Goal: Find specific page/section: Find specific page/section

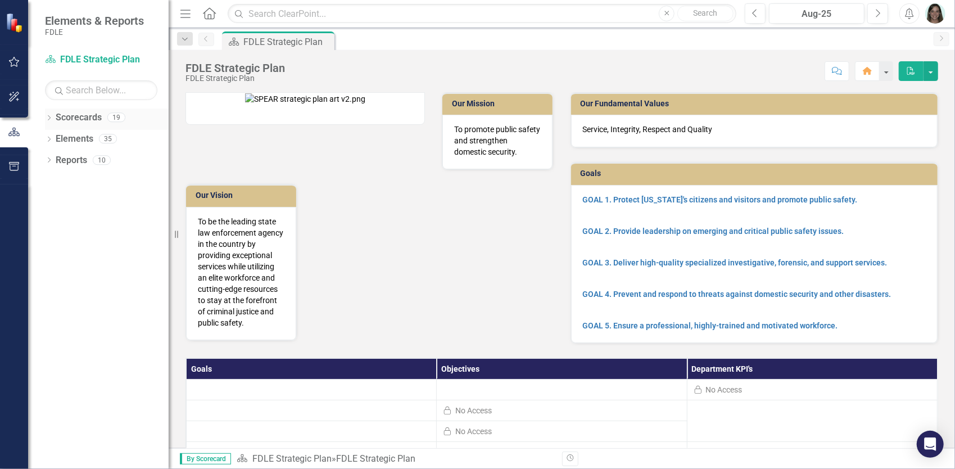
click at [53, 117] on div "Dropdown Scorecards 19" at bounding box center [107, 118] width 124 height 21
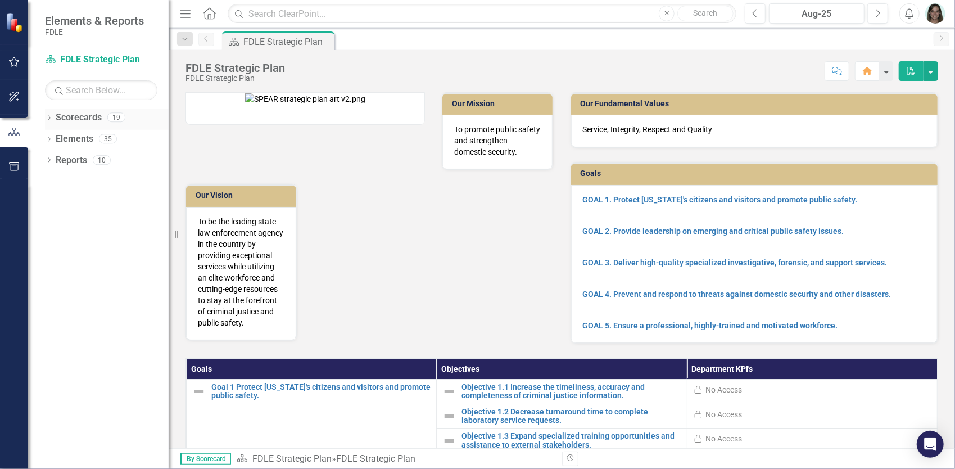
click at [49, 116] on icon "Dropdown" at bounding box center [49, 119] width 8 height 6
click at [54, 181] on icon "Dropdown" at bounding box center [55, 181] width 8 height 7
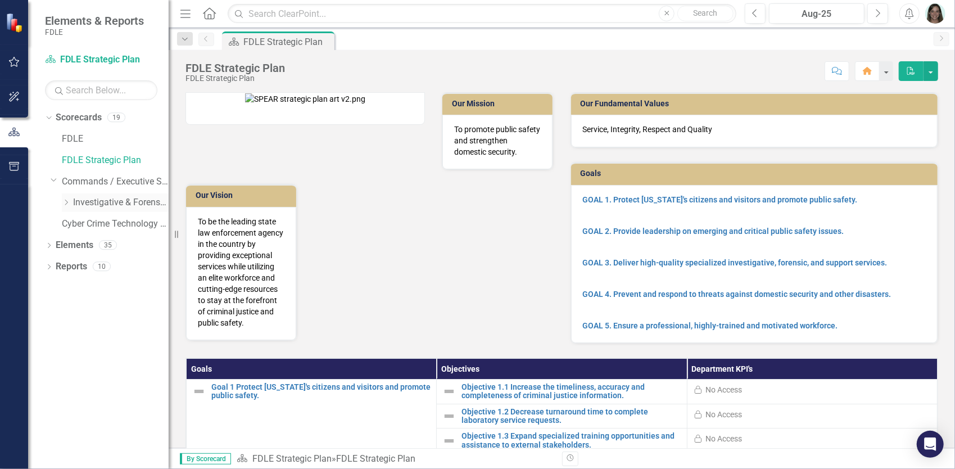
click at [67, 199] on icon "Dropdown" at bounding box center [66, 202] width 8 height 7
drag, startPoint x: 78, startPoint y: 223, endPoint x: 76, endPoint y: 229, distance: 5.7
click at [78, 224] on icon "Dropdown" at bounding box center [77, 223] width 8 height 7
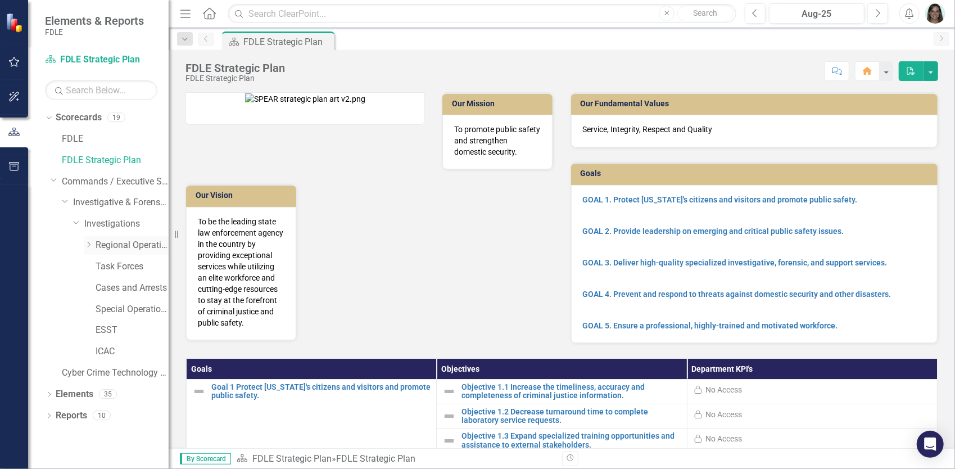
click at [85, 242] on icon "Dropdown" at bounding box center [88, 244] width 8 height 7
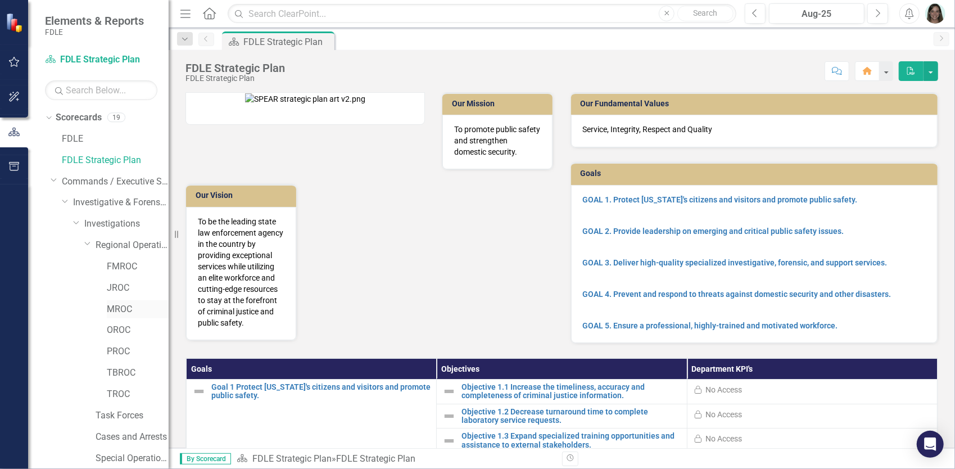
click at [120, 310] on link "MROC" at bounding box center [138, 309] width 62 height 13
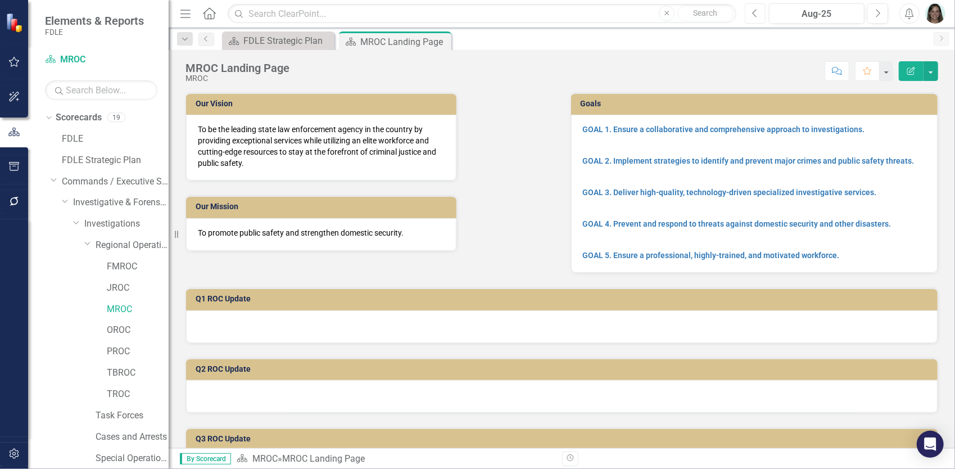
click at [754, 16] on icon "Previous" at bounding box center [755, 13] width 6 height 10
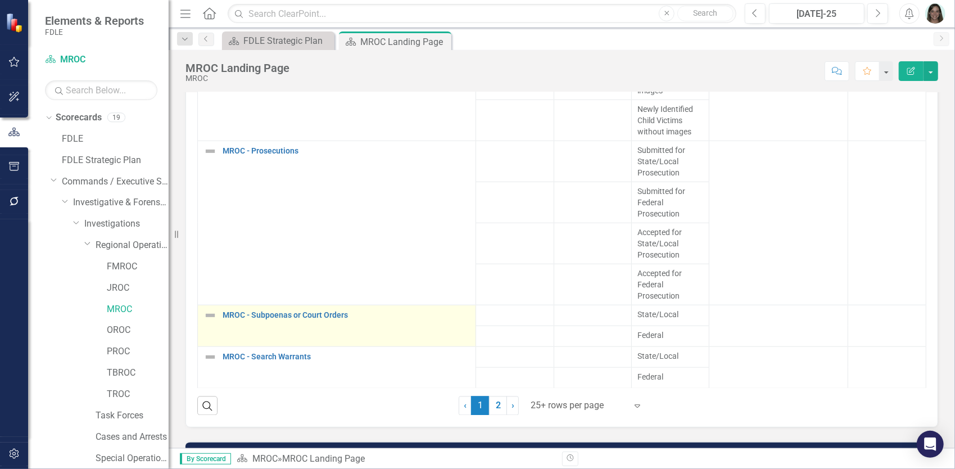
scroll to position [1466, 0]
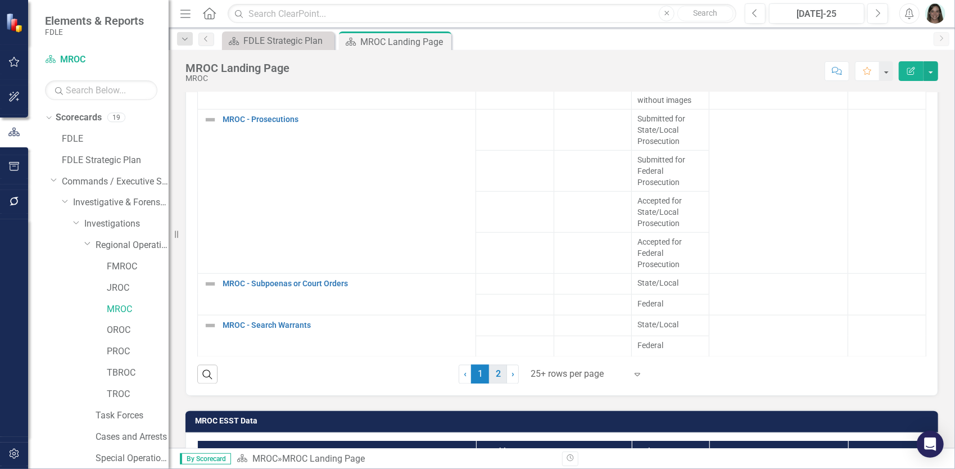
click at [496, 367] on link "2" at bounding box center [498, 374] width 18 height 19
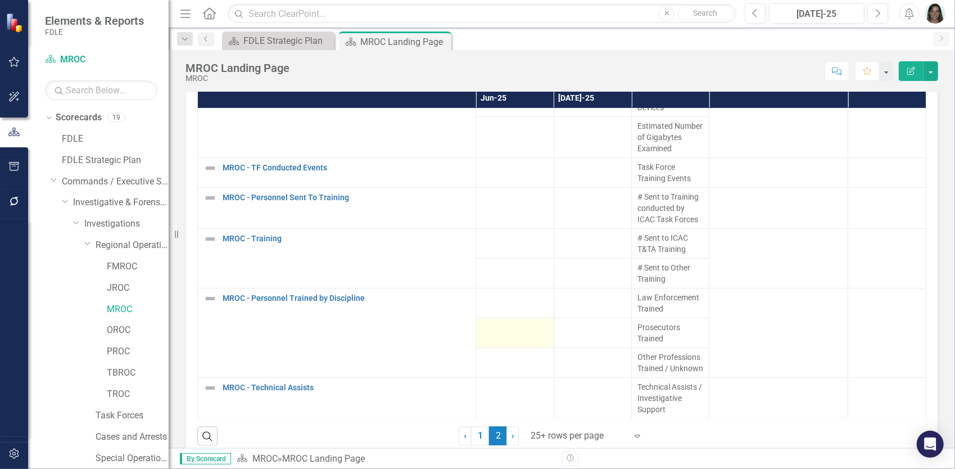
scroll to position [1516, 0]
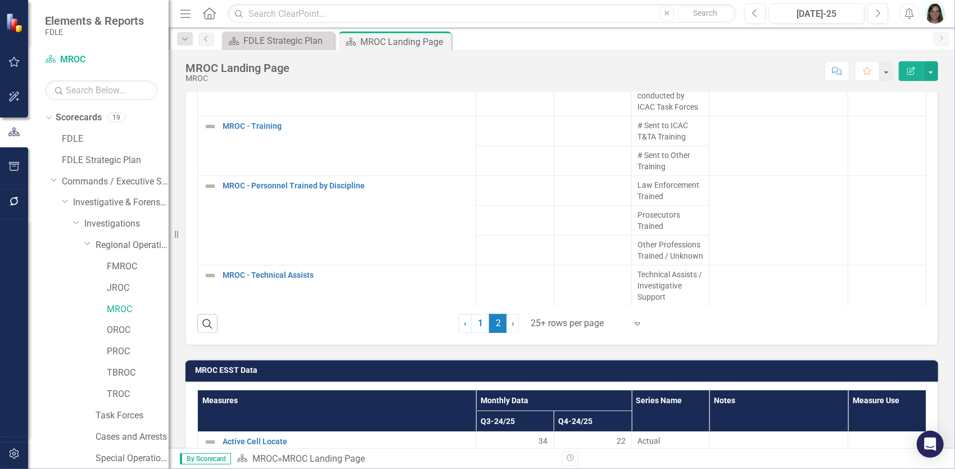
drag, startPoint x: 475, startPoint y: 320, endPoint x: 736, endPoint y: 241, distance: 272.0
click at [475, 320] on link "1" at bounding box center [480, 323] width 18 height 19
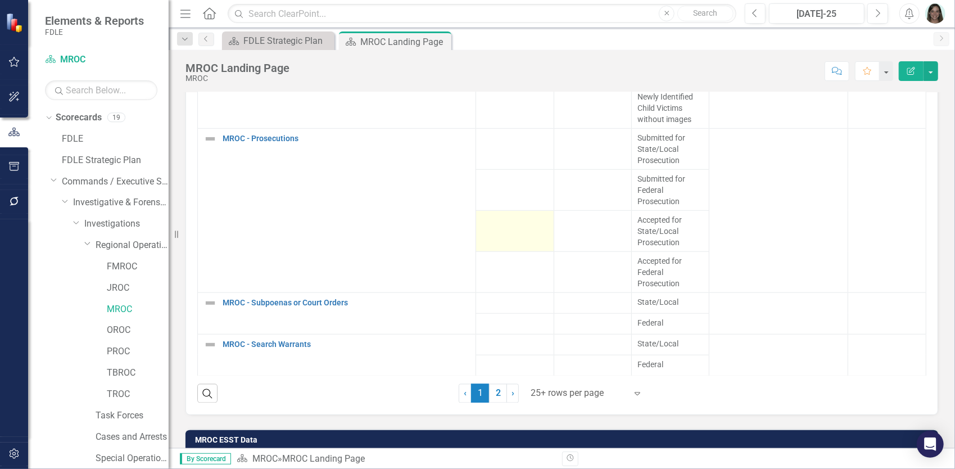
scroll to position [1460, 0]
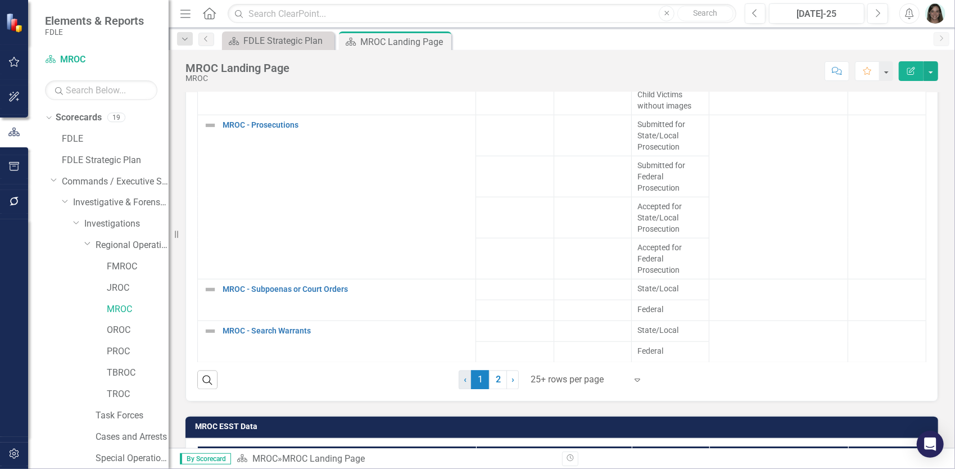
drag, startPoint x: 493, startPoint y: 373, endPoint x: 457, endPoint y: 373, distance: 36.0
click at [493, 373] on link "2" at bounding box center [498, 379] width 18 height 19
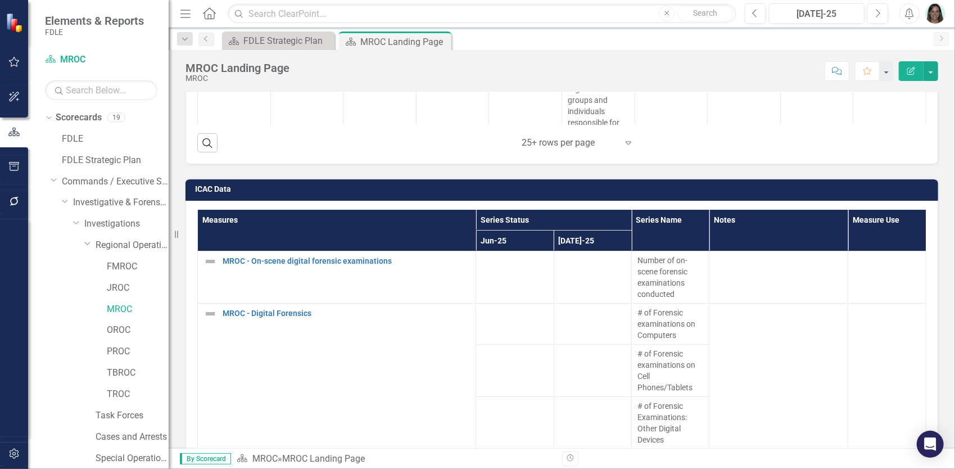
scroll to position [1179, 0]
